Goal: Information Seeking & Learning: Find specific fact

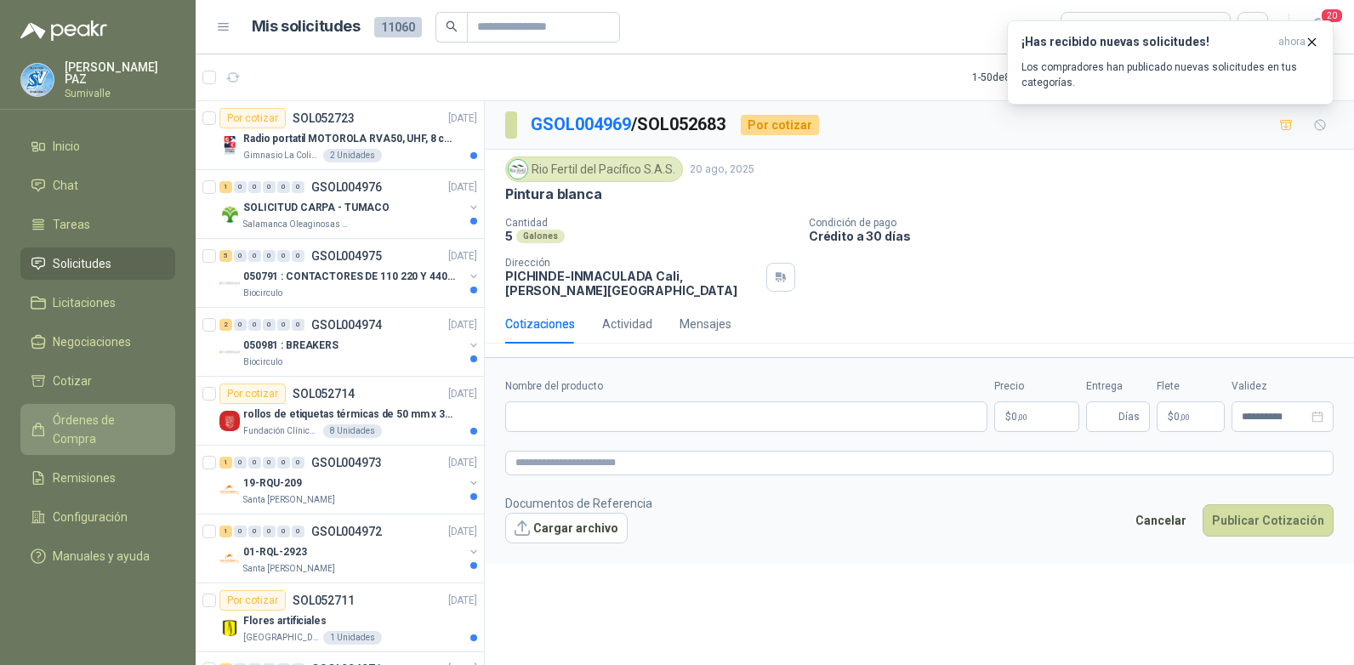
click at [105, 415] on span "Órdenes de Compra" at bounding box center [106, 429] width 106 height 37
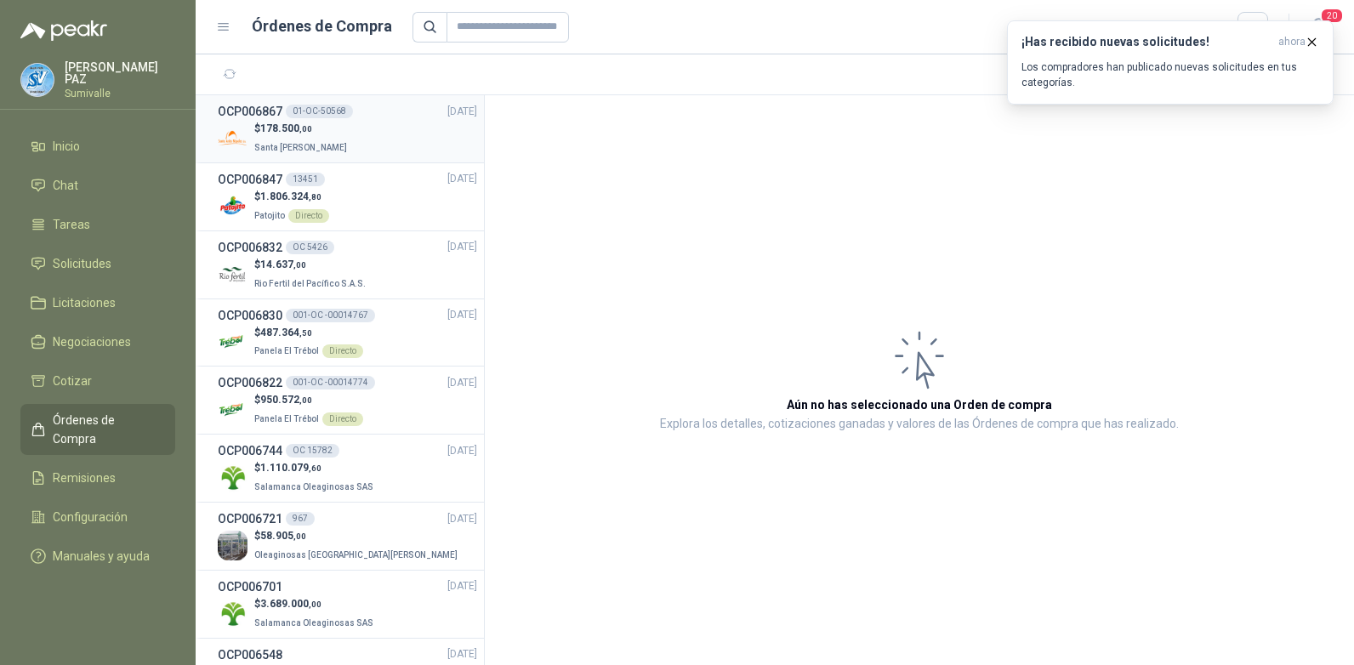
click at [383, 150] on div "$ 178.500 ,00 Santa [PERSON_NAME]" at bounding box center [347, 138] width 259 height 35
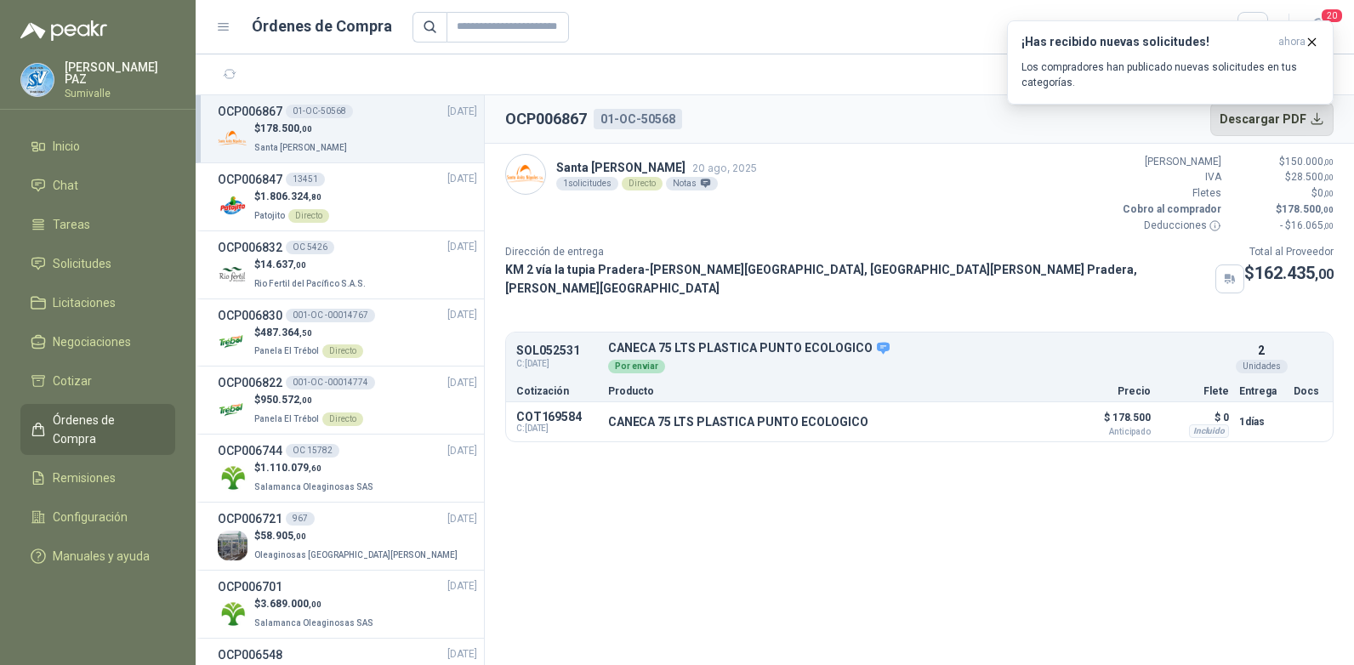
click at [1286, 126] on button "Descargar PDF" at bounding box center [1272, 119] width 124 height 34
click at [1027, 415] on button "Detalles" at bounding box center [1015, 422] width 80 height 23
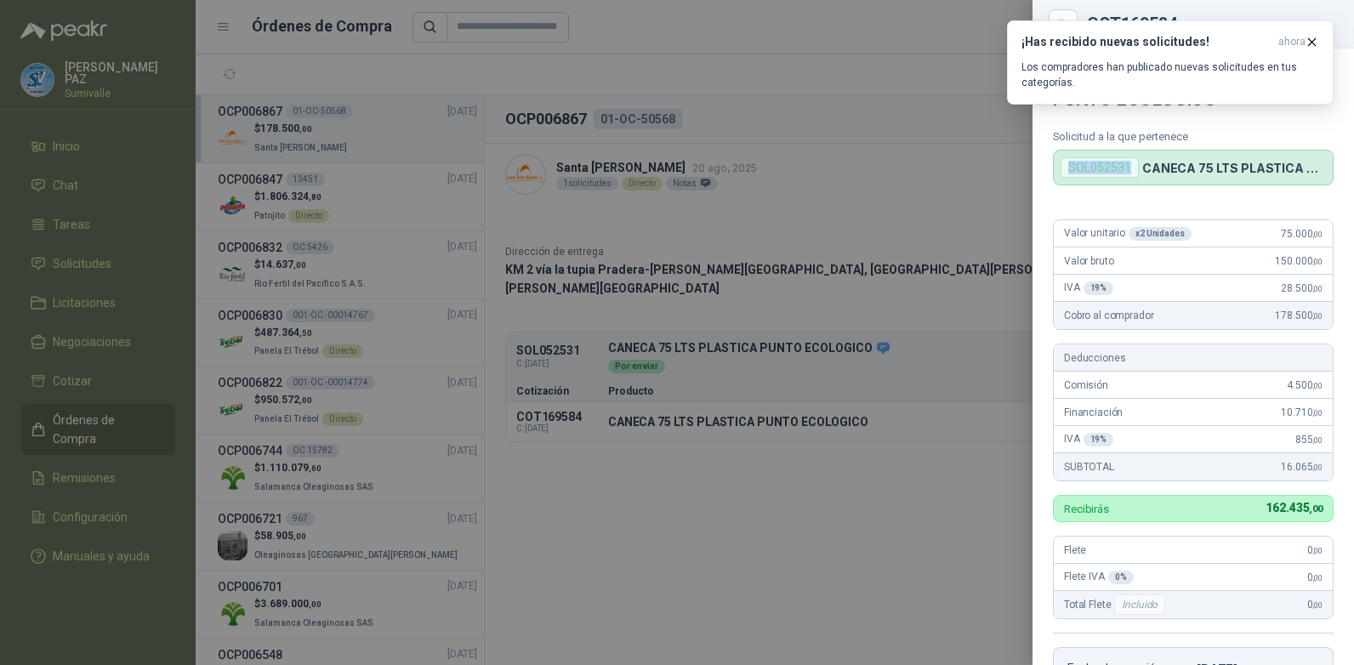
drag, startPoint x: 1130, startPoint y: 166, endPoint x: 1063, endPoint y: 166, distance: 67.2
click at [1063, 166] on div "SOL052531" at bounding box center [1099, 167] width 78 height 20
copy div "SOL052531"
click at [697, 460] on div at bounding box center [677, 332] width 1354 height 665
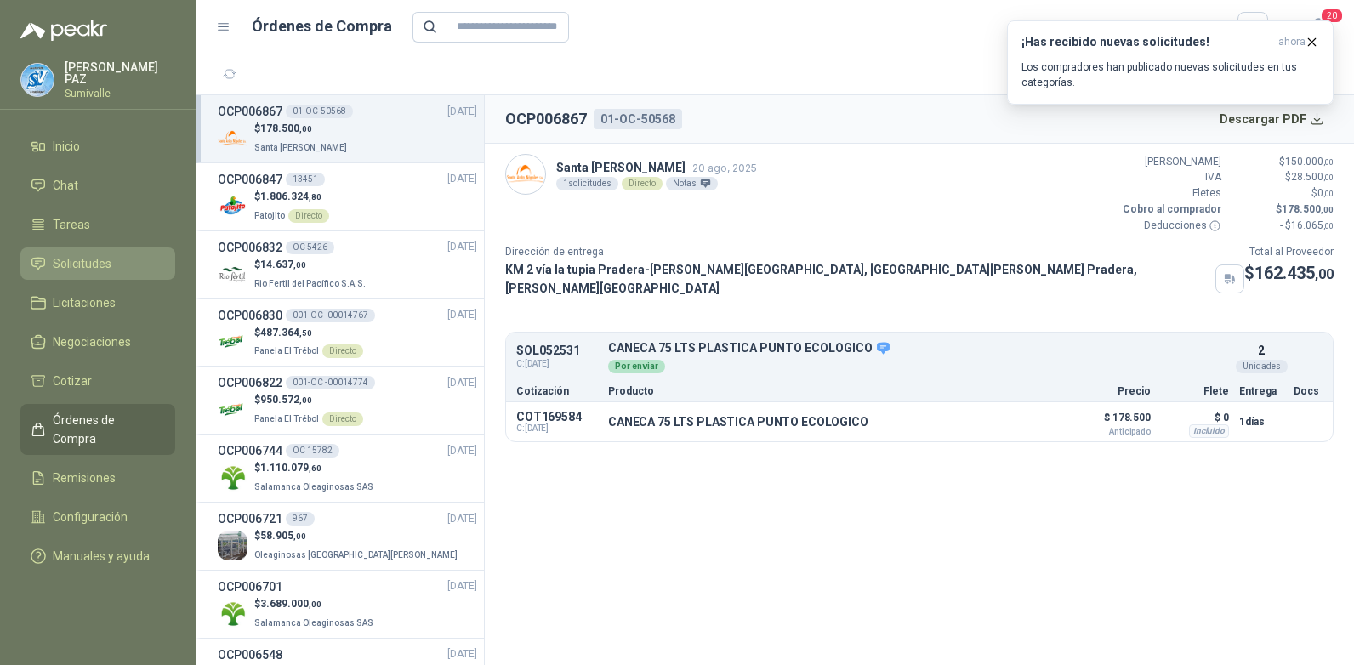
click at [99, 269] on span "Solicitudes" at bounding box center [82, 263] width 59 height 19
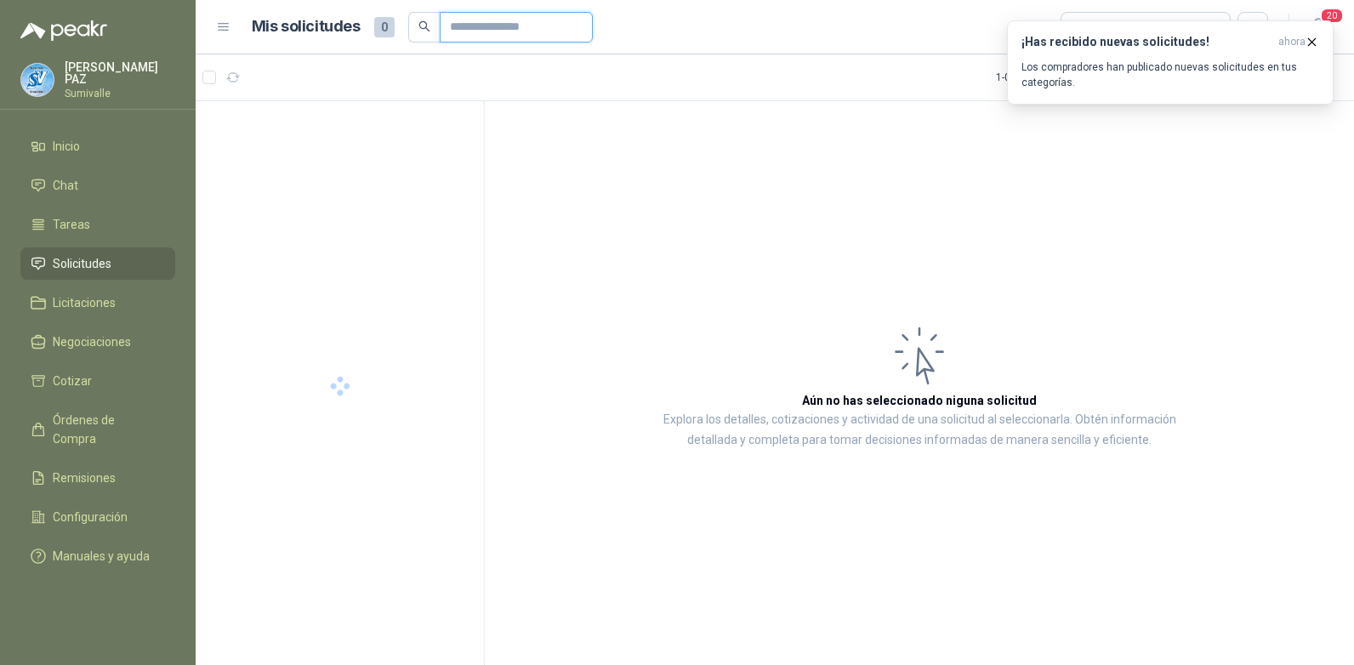
click at [502, 22] on input "text" at bounding box center [509, 27] width 119 height 29
paste input "*********"
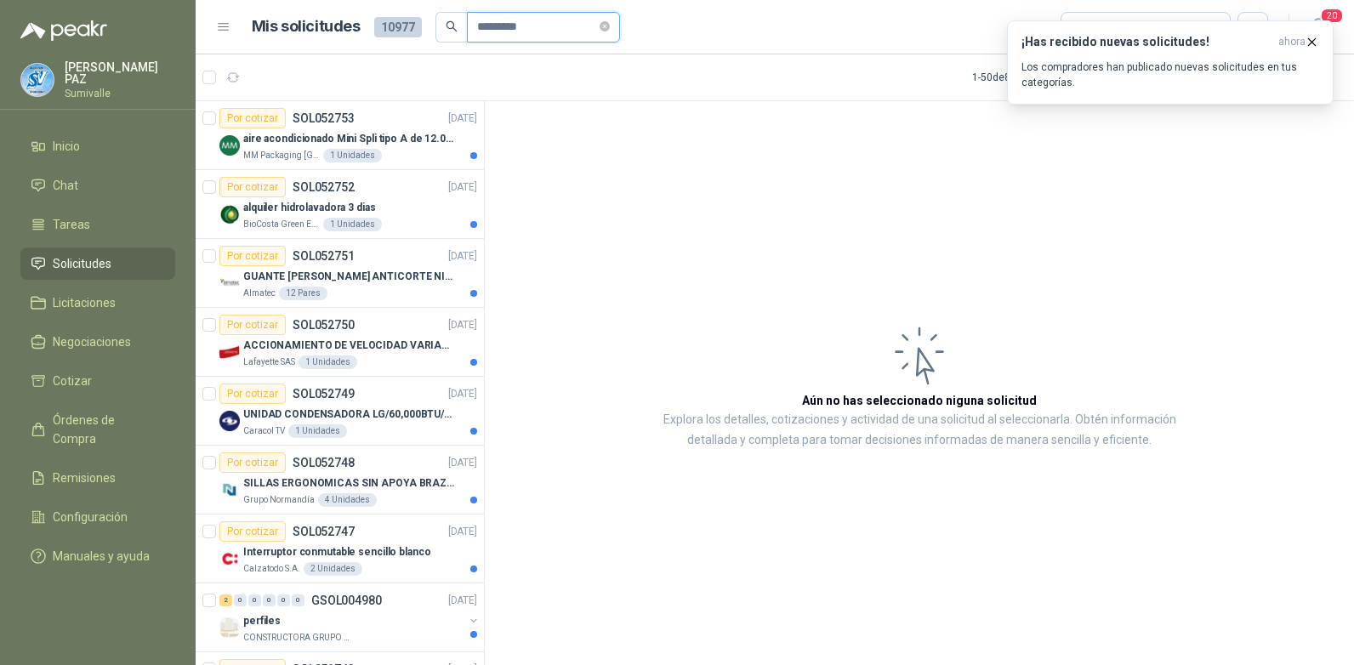
type input "*********"
click at [575, 29] on input "*********" at bounding box center [536, 27] width 119 height 29
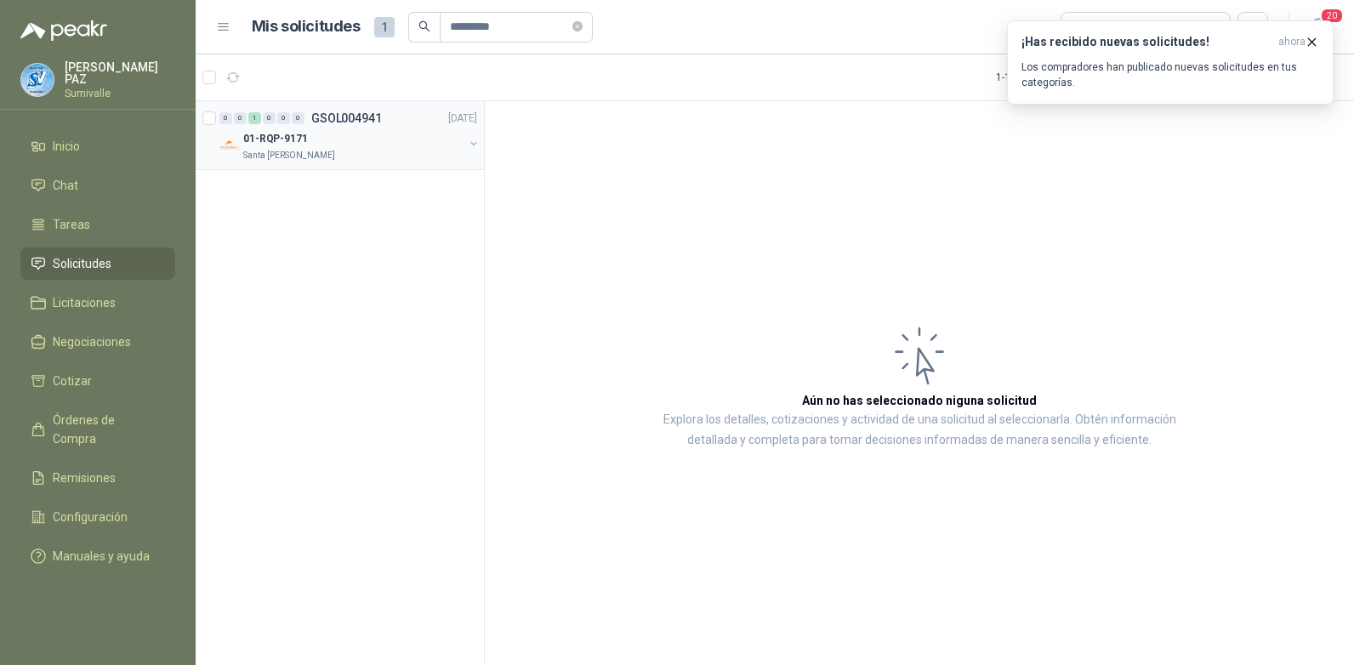
click at [350, 152] on div "Santa [PERSON_NAME]" at bounding box center [353, 156] width 220 height 14
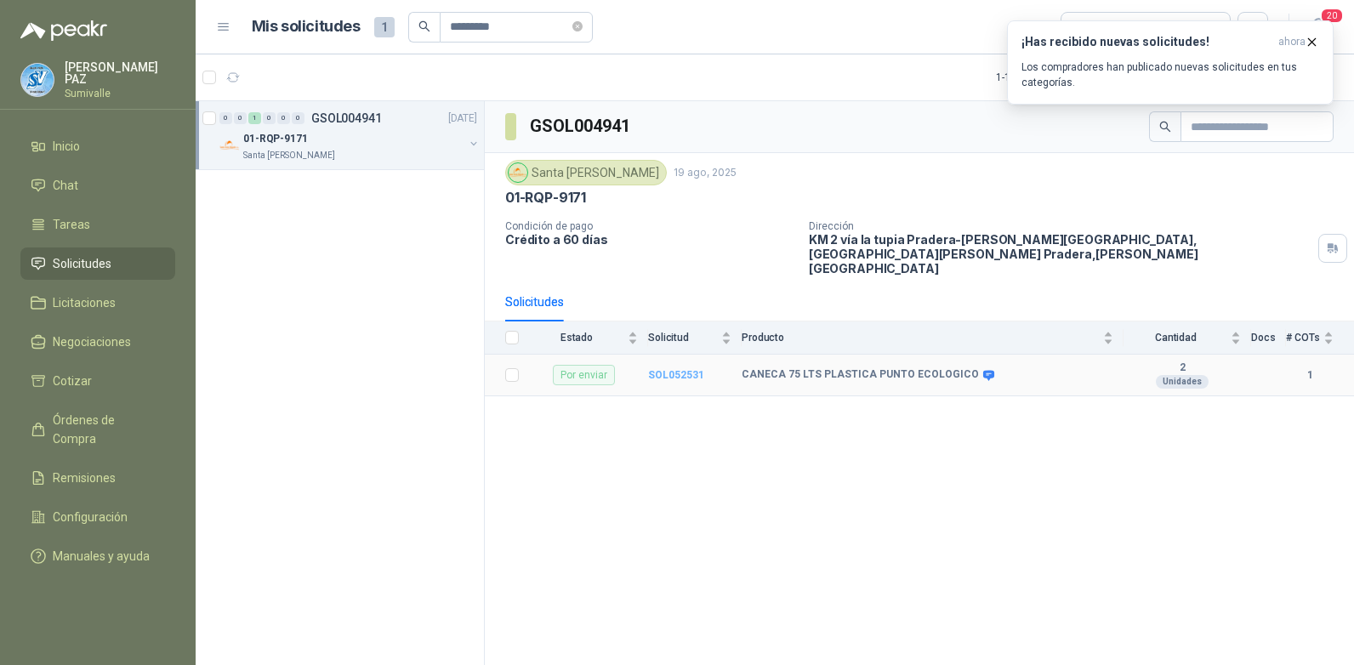
click at [689, 369] on b "SOL052531" at bounding box center [676, 375] width 56 height 12
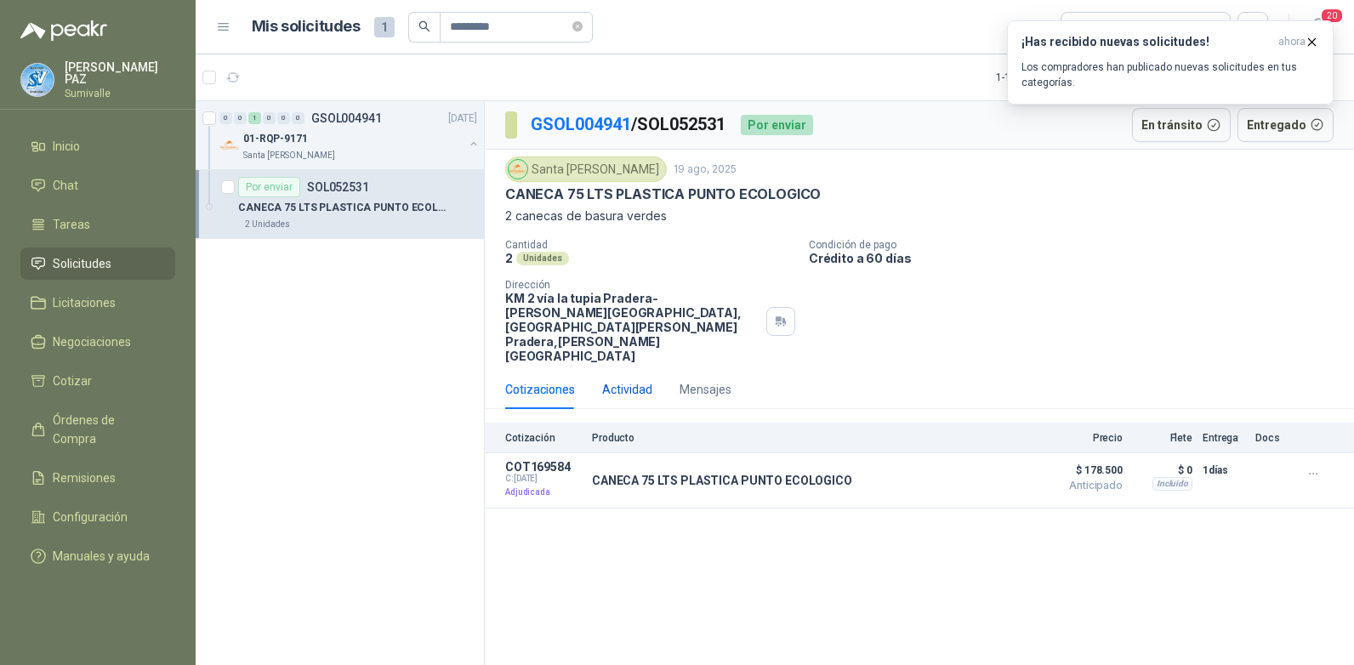
click at [617, 380] on div "Actividad" at bounding box center [627, 389] width 50 height 19
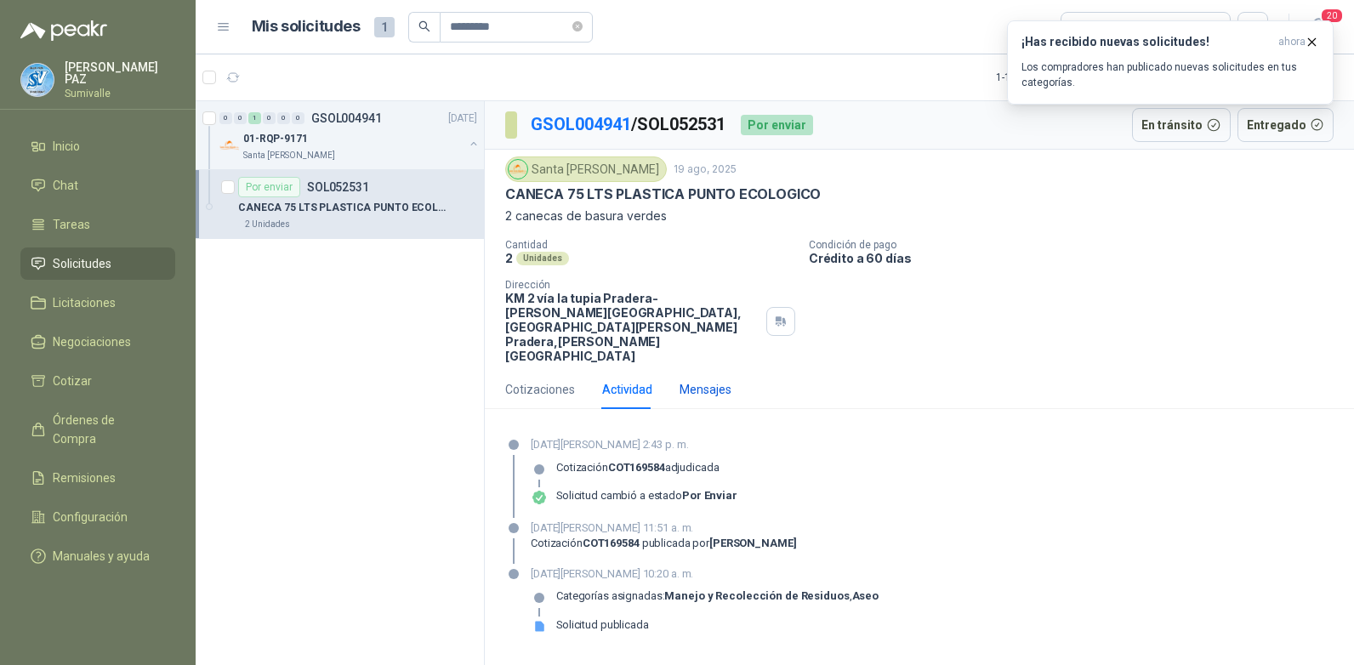
click at [702, 380] on div "Mensajes" at bounding box center [705, 389] width 52 height 19
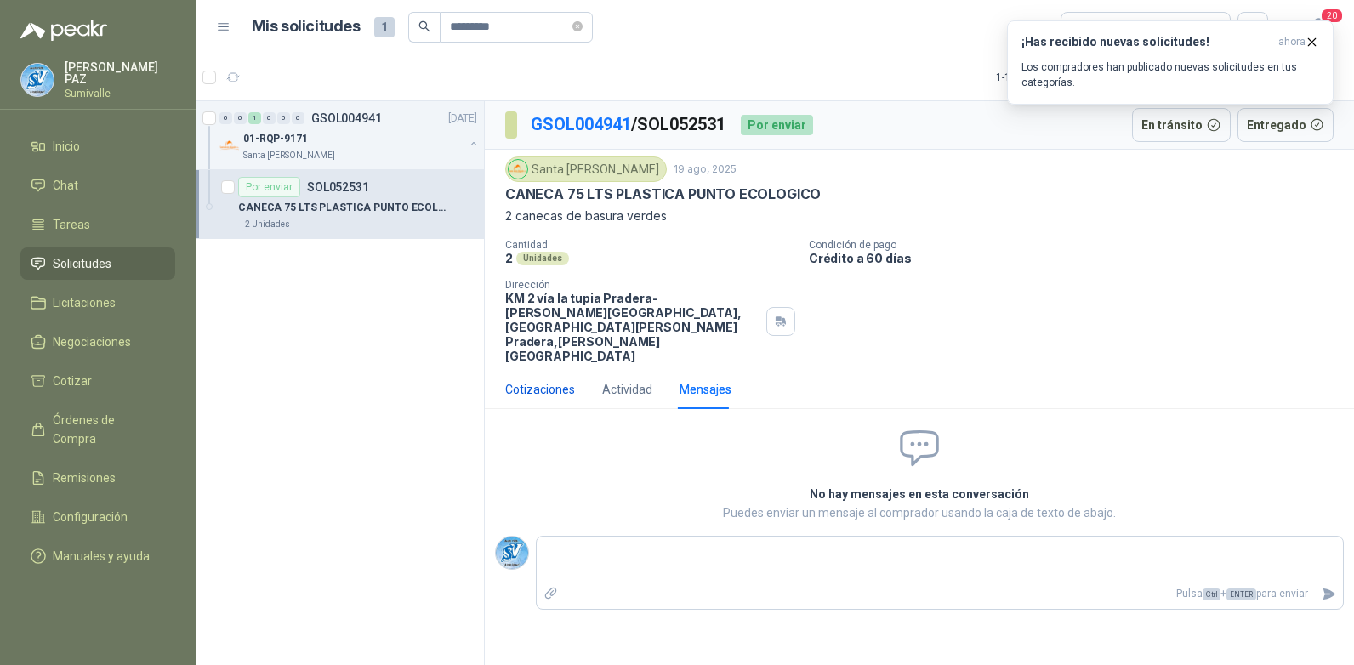
click at [553, 380] on div "Cotizaciones" at bounding box center [540, 389] width 70 height 19
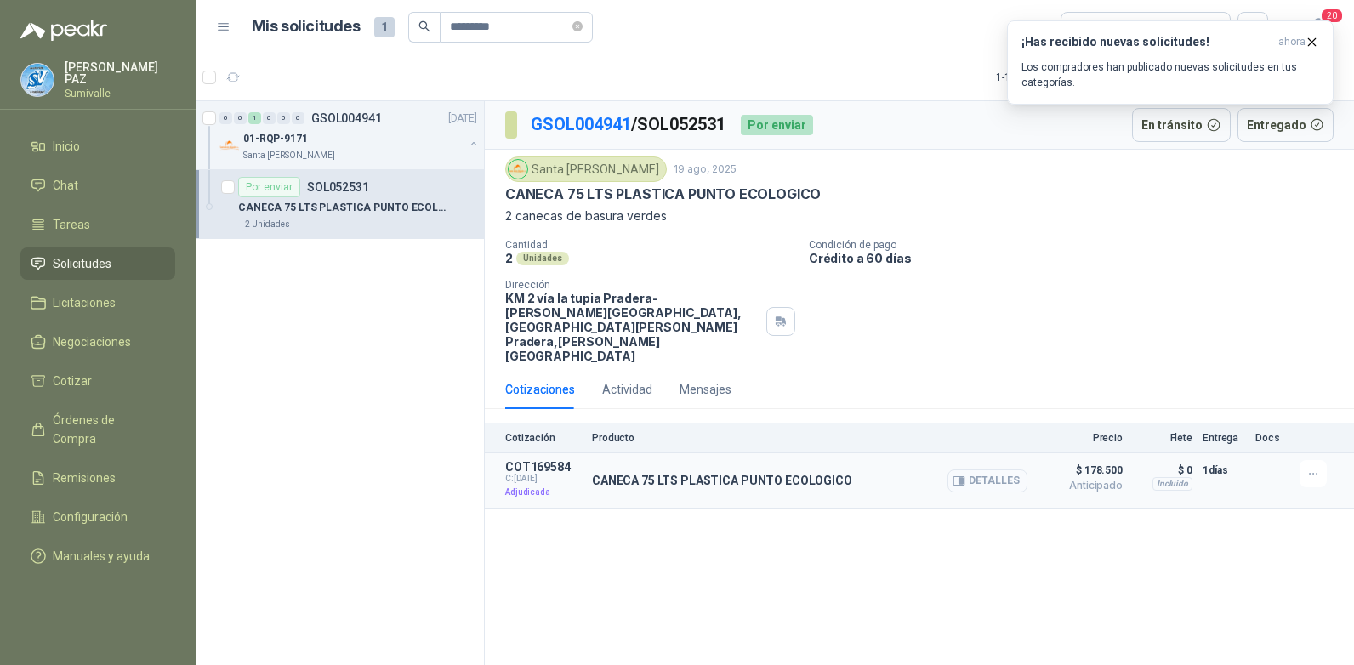
click at [988, 469] on button "Detalles" at bounding box center [987, 480] width 80 height 23
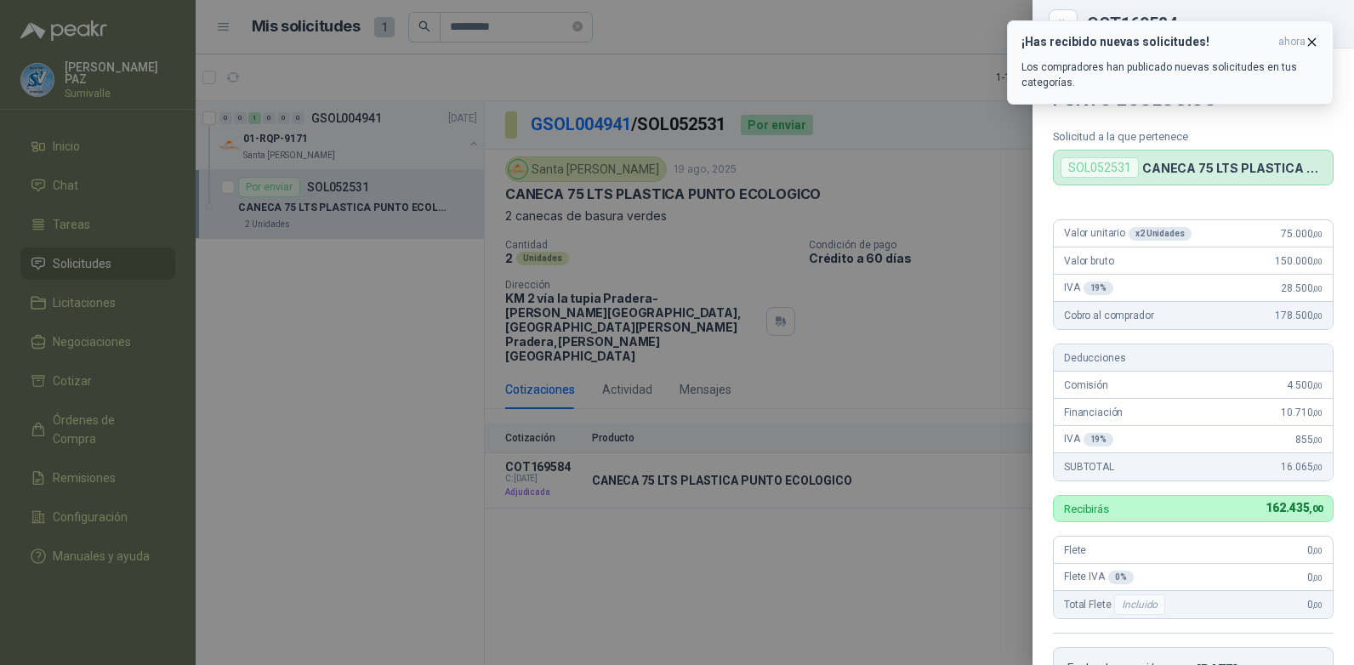
click at [1307, 37] on icon "button" at bounding box center [1312, 42] width 14 height 14
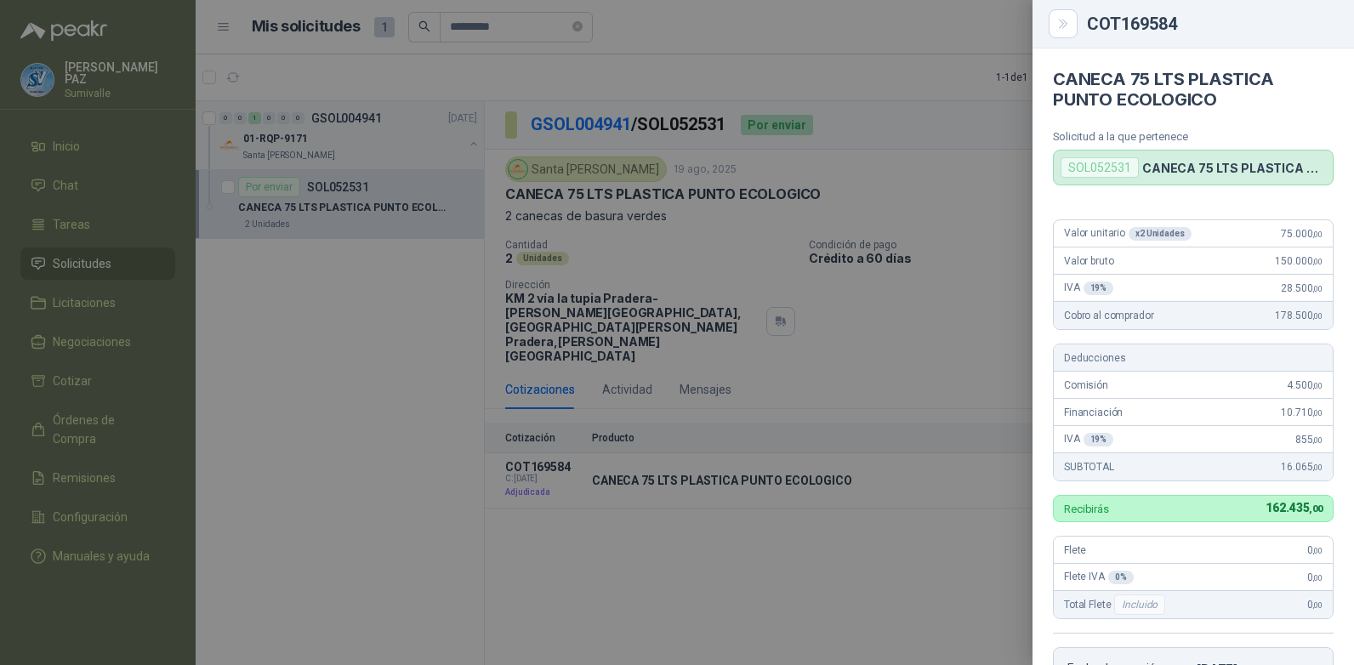
click at [913, 332] on div at bounding box center [677, 332] width 1354 height 665
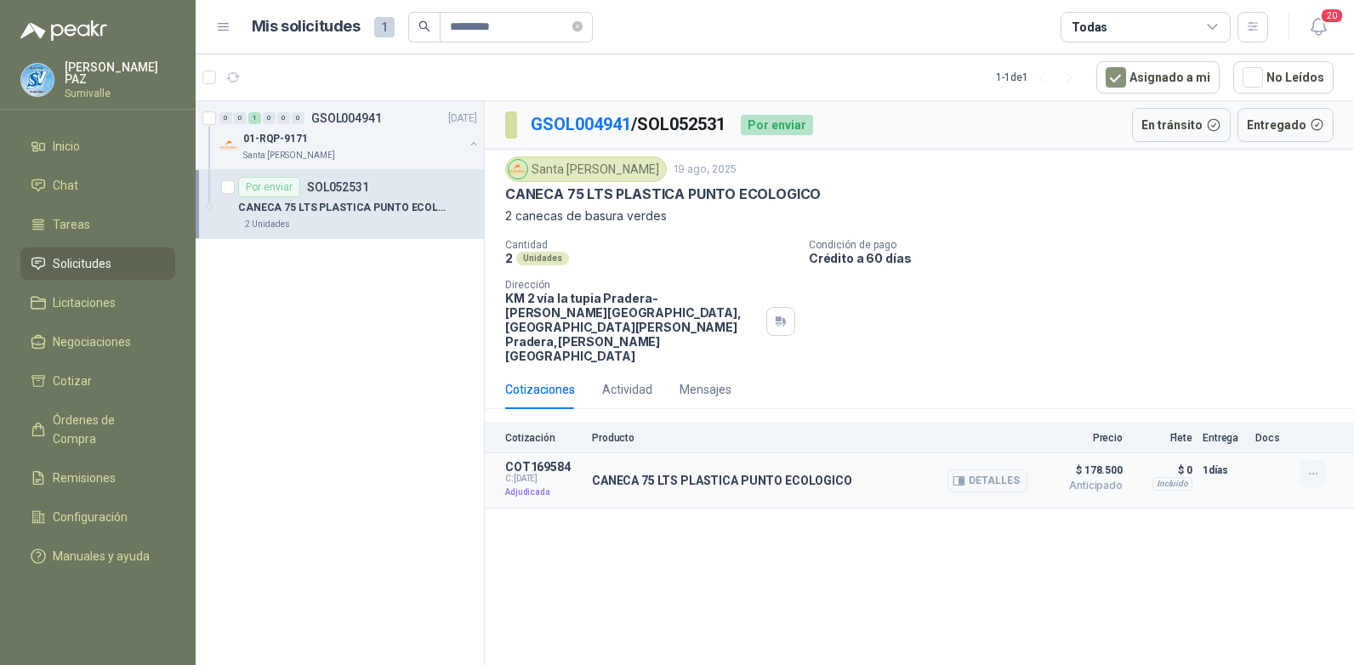
click at [1310, 467] on icon "button" at bounding box center [1313, 474] width 14 height 14
click at [722, 474] on p "CANECA 75 LTS PLASTICA PUNTO ECOLOGICO" at bounding box center [722, 481] width 260 height 14
drag, startPoint x: 592, startPoint y: 431, endPoint x: 851, endPoint y: 432, distance: 259.4
click at [851, 460] on div "CANECA 75 LTS PLASTICA PUNTO ECOLOGICO Detalles" at bounding box center [809, 480] width 435 height 41
copy p "CANECA 75 LTS PLASTICA PUNTO ECOLOGICO"
